Goal: Task Accomplishment & Management: Manage account settings

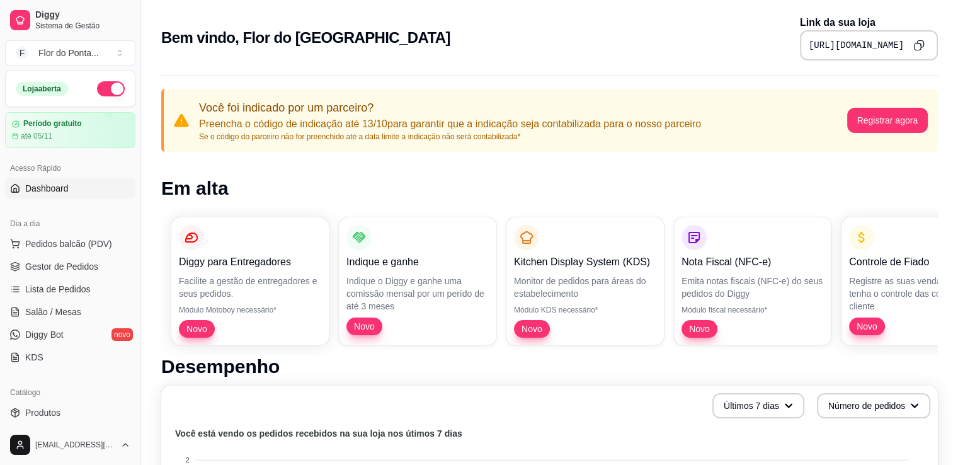
click at [108, 86] on button "button" at bounding box center [111, 88] width 28 height 15
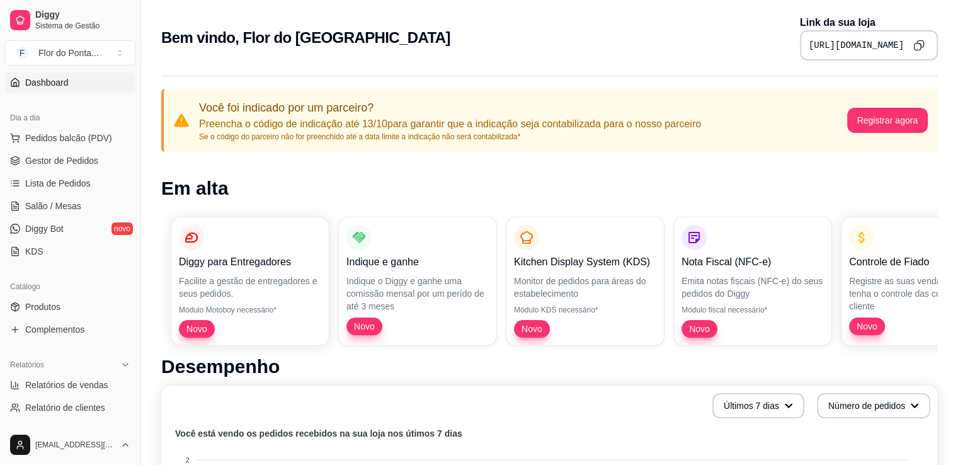
scroll to position [106, 0]
click at [51, 307] on span "Produtos" at bounding box center [42, 307] width 35 height 13
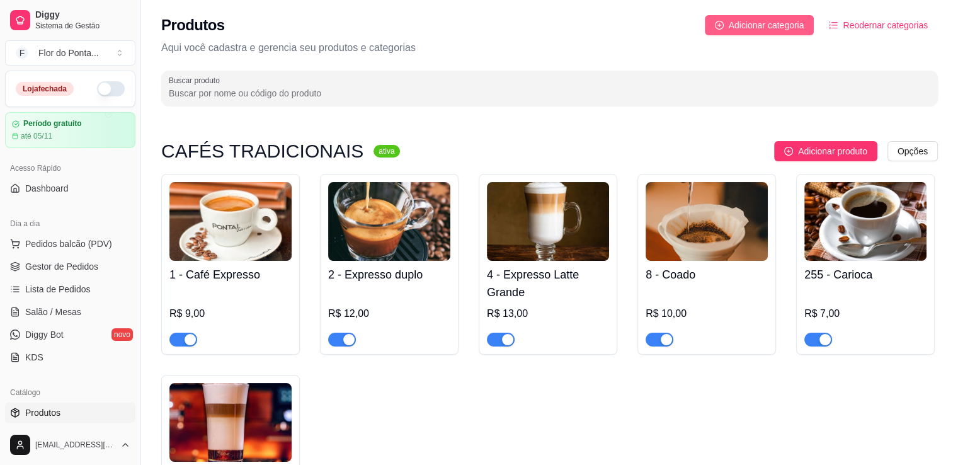
click at [754, 28] on span "Adicionar categoria" at bounding box center [767, 25] width 76 height 14
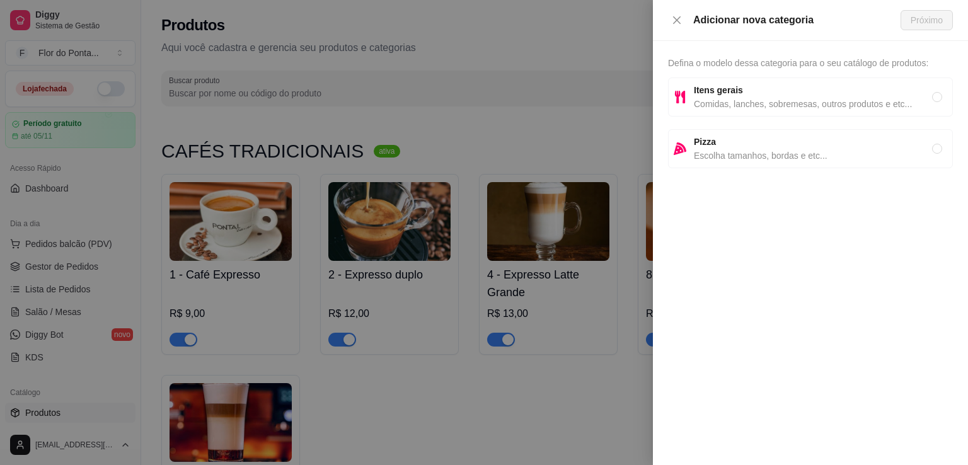
click at [730, 103] on span "Comidas, lanches, sobremesas, outros produtos e etc..." at bounding box center [813, 104] width 238 height 14
radio input "true"
click at [927, 20] on span "Próximo" at bounding box center [926, 20] width 32 height 14
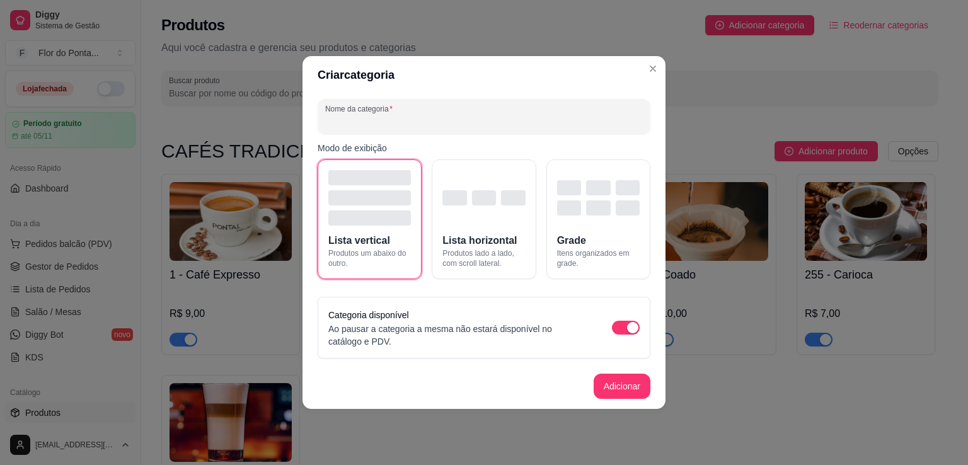
click at [372, 125] on input "Nome da categoria" at bounding box center [484, 121] width 318 height 13
type input "KIT FESTAS"
click at [623, 386] on button "Adicionar" at bounding box center [621, 386] width 55 height 25
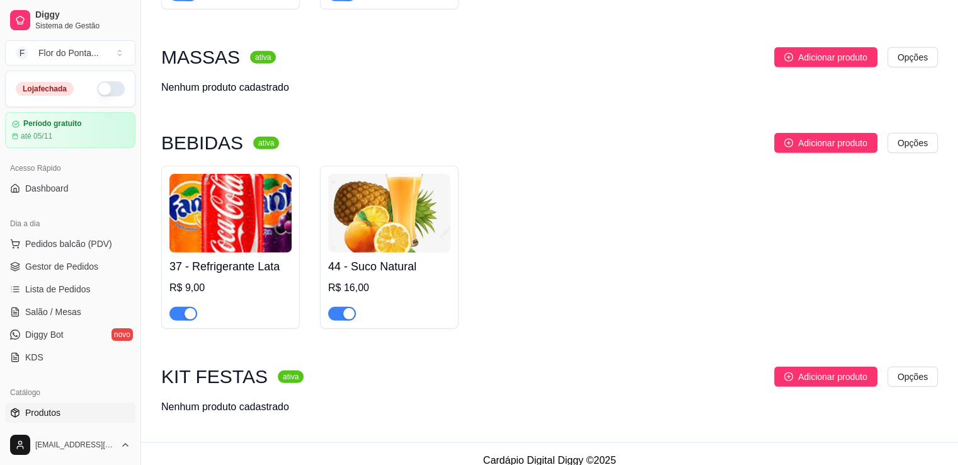
scroll to position [3757, 0]
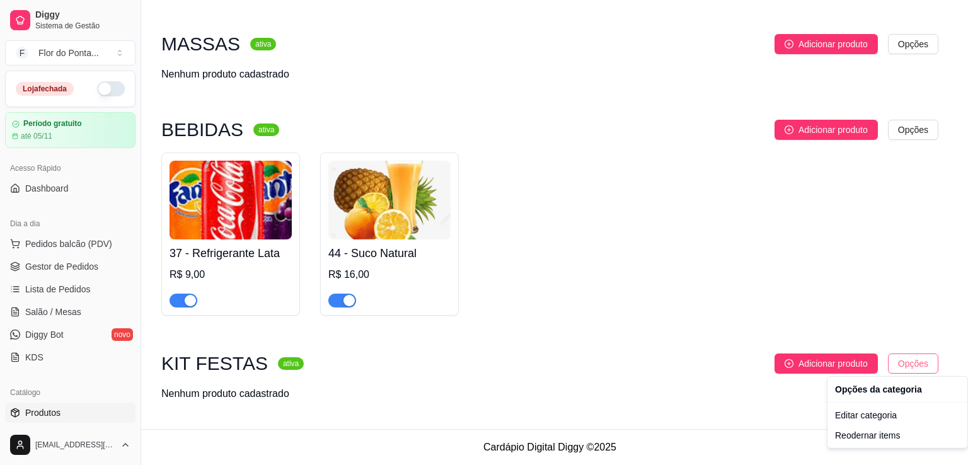
click at [878, 440] on div "Reodernar items" at bounding box center [897, 435] width 135 height 20
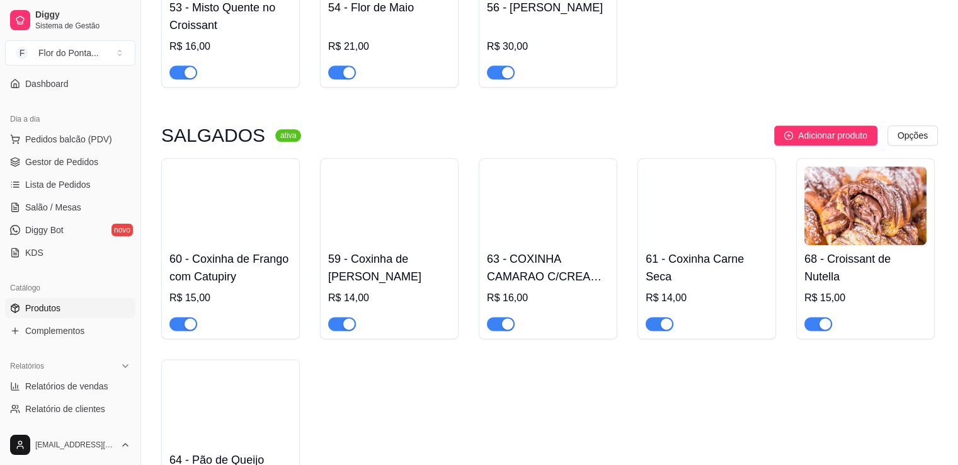
scroll to position [1493, 0]
